Goal: Navigation & Orientation: Find specific page/section

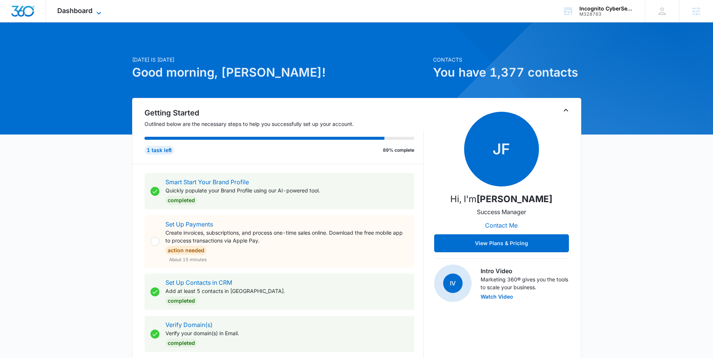
click at [66, 11] on span "Dashboard" at bounding box center [74, 11] width 35 height 8
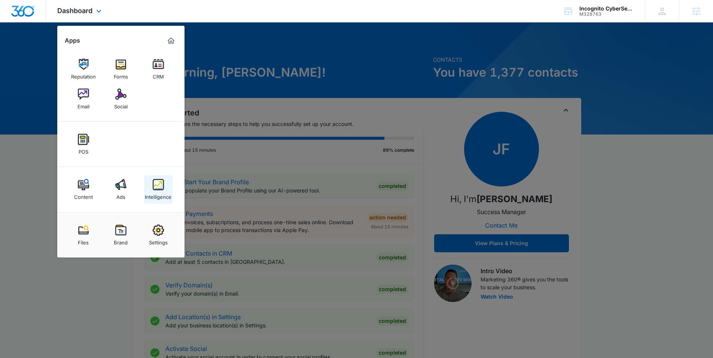
click at [154, 185] on img at bounding box center [158, 184] width 11 height 11
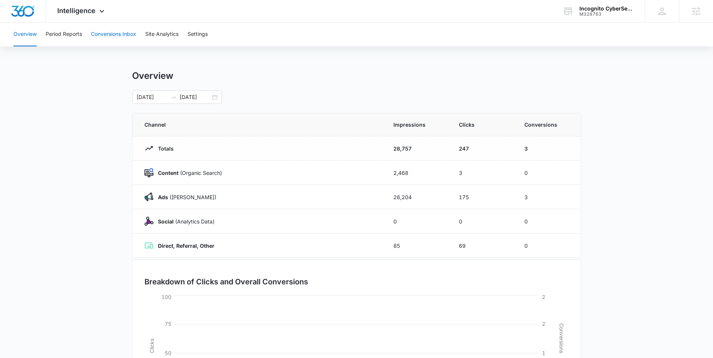
click at [129, 32] on button "Conversions Inbox" at bounding box center [113, 34] width 45 height 24
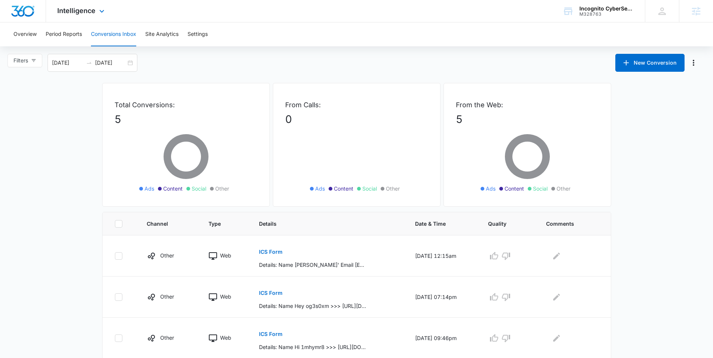
click at [82, 18] on div "Intelligence Apps Reputation Forms CRM Email Social POS Content Ads Intelligenc…" at bounding box center [81, 11] width 71 height 22
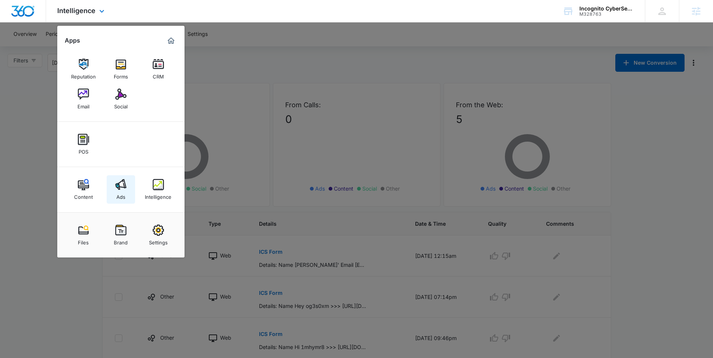
click at [122, 190] on img at bounding box center [120, 184] width 11 height 11
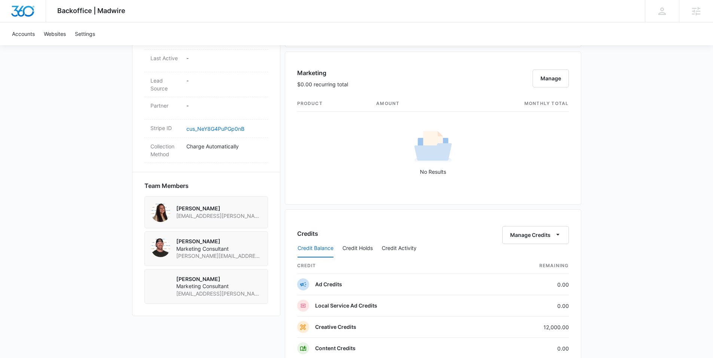
scroll to position [490, 0]
